Goal: Task Accomplishment & Management: Manage account settings

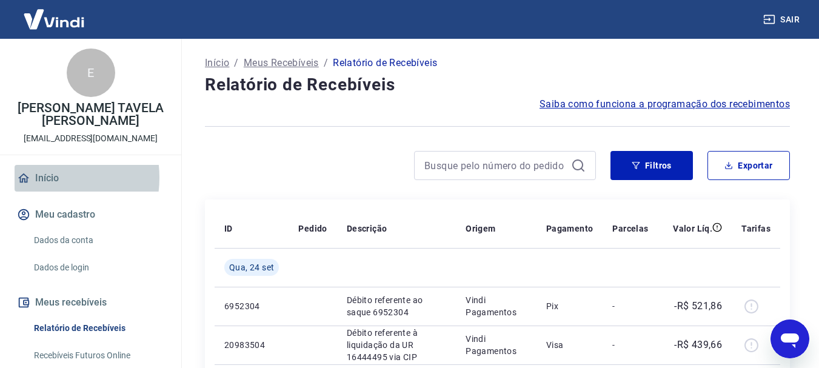
click at [45, 178] on link "Início" at bounding box center [91, 178] width 152 height 27
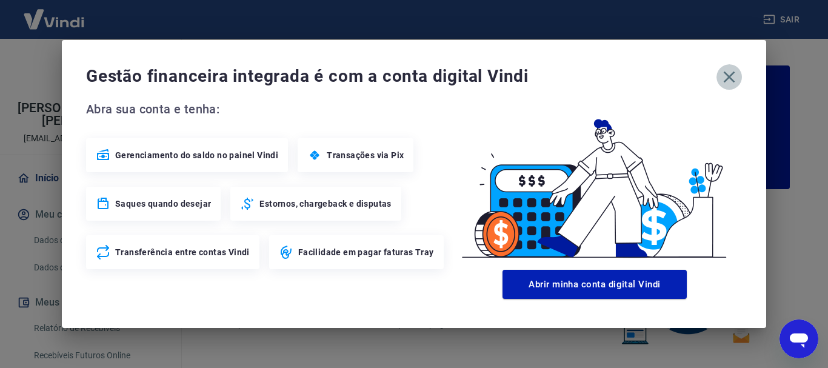
click at [728, 77] on icon "button" at bounding box center [729, 76] width 19 height 19
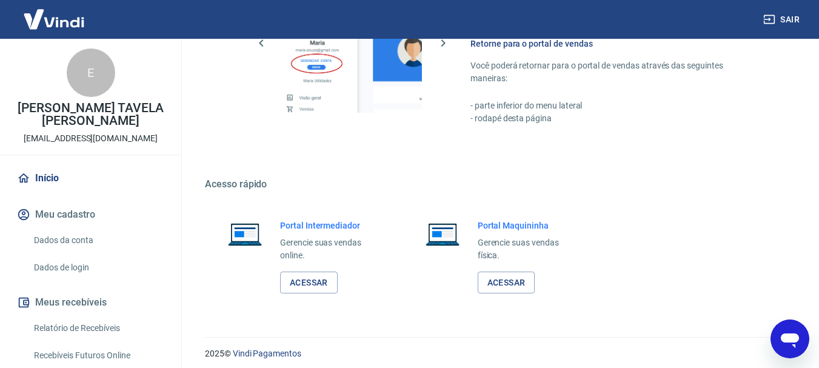
scroll to position [753, 0]
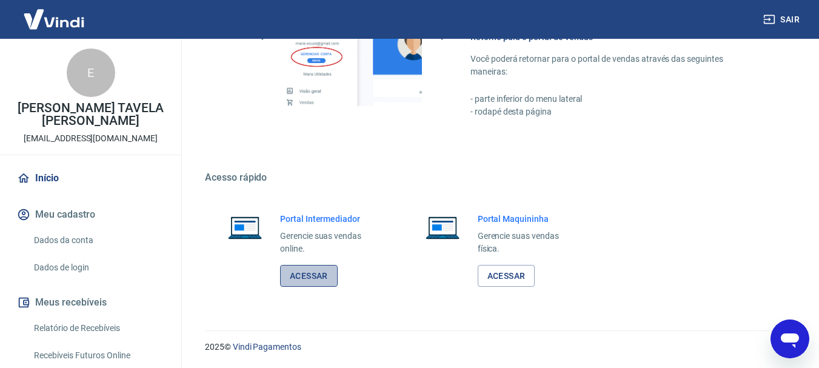
click at [327, 275] on link "Acessar" at bounding box center [309, 276] width 58 height 22
